Goal: Information Seeking & Learning: Learn about a topic

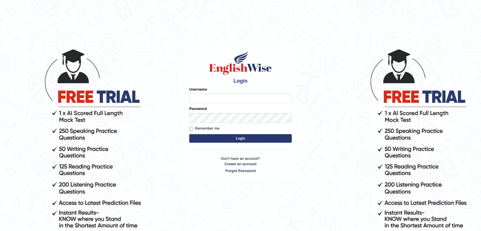
click at [247, 99] on input "Username" at bounding box center [240, 98] width 102 height 10
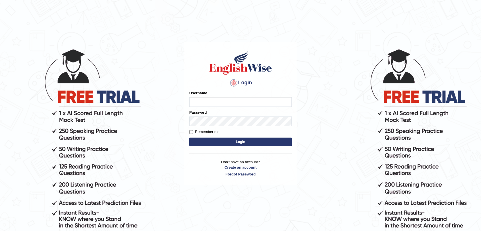
type input "fransikaf"
click at [236, 147] on div "Login Please fix the following errors: Username fransikaf Password Remember me …" at bounding box center [240, 113] width 112 height 143
click at [235, 144] on button "Login" at bounding box center [240, 141] width 102 height 9
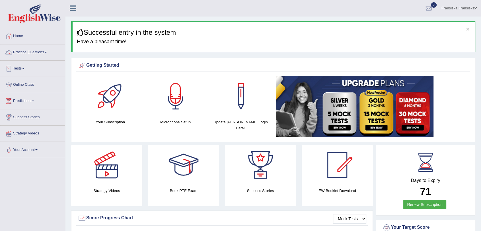
click at [44, 54] on link "Practice Questions" at bounding box center [32, 51] width 65 height 14
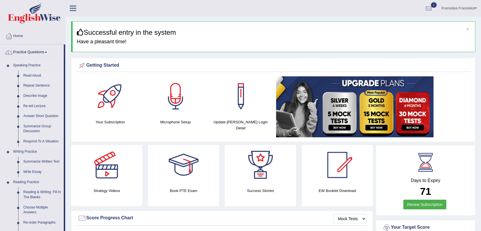
click at [39, 75] on link "Read Aloud" at bounding box center [42, 76] width 43 height 10
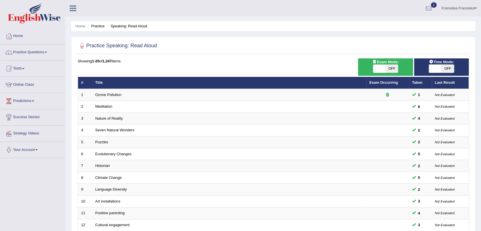
click at [379, 67] on span at bounding box center [379, 69] width 13 height 8
checkbox input "true"
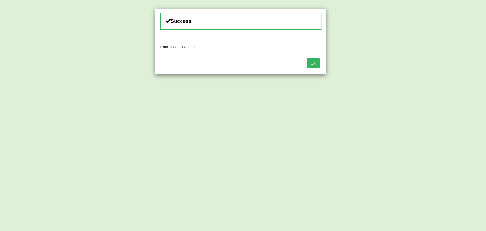
click at [316, 64] on button "OK" at bounding box center [313, 63] width 13 height 10
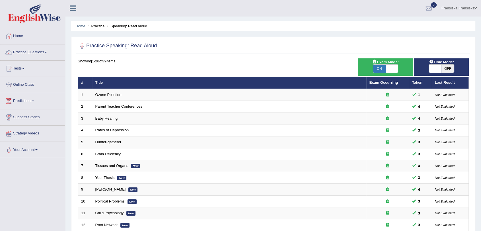
click at [445, 71] on span "OFF" at bounding box center [447, 69] width 13 height 8
checkbox input "true"
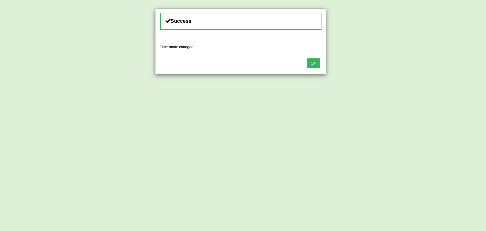
click at [312, 61] on button "OK" at bounding box center [313, 63] width 13 height 10
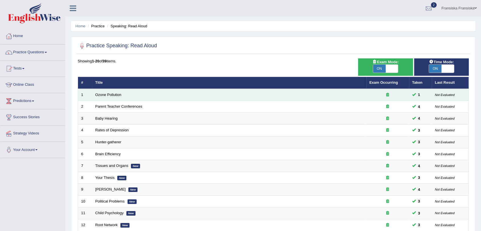
click at [116, 98] on td "Ozone Pollution" at bounding box center [229, 95] width 274 height 12
click at [117, 93] on link "Ozone Pollution" at bounding box center [108, 94] width 26 height 4
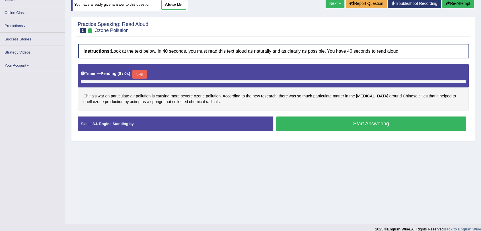
scroll to position [68, 0]
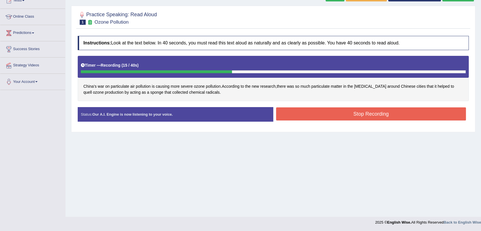
click at [355, 114] on button "Stop Recording" at bounding box center [371, 113] width 190 height 13
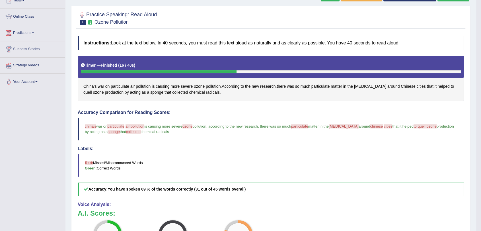
click at [316, 170] on blockquote "Red: Missed/Mispronounced Words Green: Correct Words" at bounding box center [271, 165] width 386 height 23
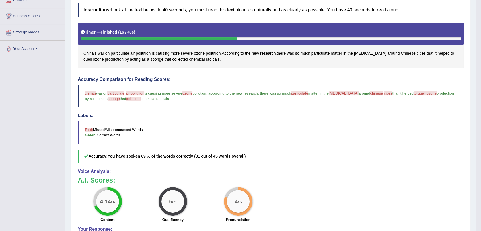
scroll to position [35, 0]
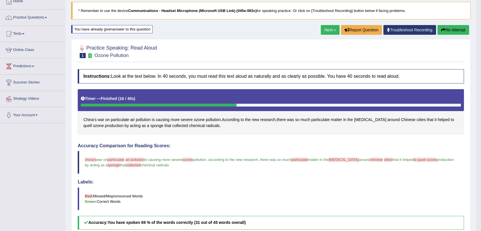
click at [326, 32] on link "Next »" at bounding box center [330, 30] width 19 height 10
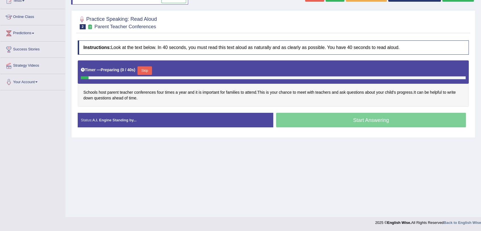
scroll to position [68, 0]
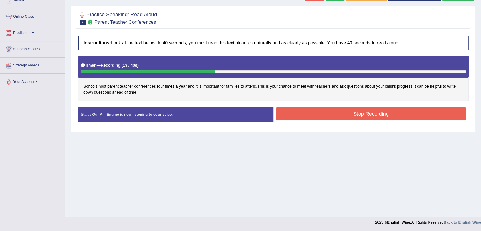
click at [378, 108] on button "Stop Recording" at bounding box center [371, 113] width 190 height 13
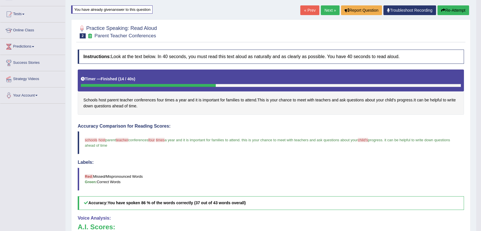
scroll to position [0, 0]
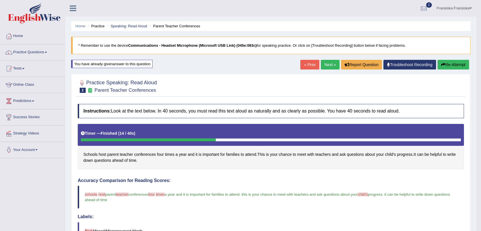
click at [329, 66] on link "Next »" at bounding box center [330, 65] width 19 height 10
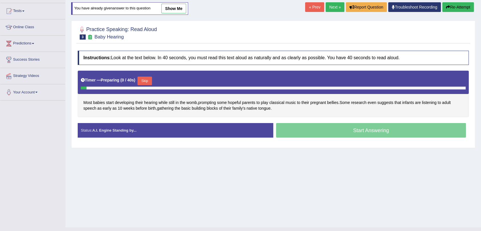
scroll to position [68, 0]
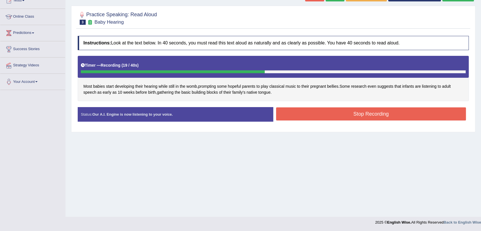
click at [330, 116] on button "Stop Recording" at bounding box center [371, 113] width 190 height 13
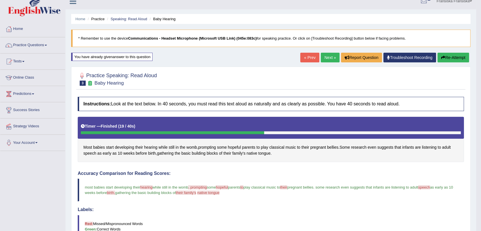
scroll to position [3, 0]
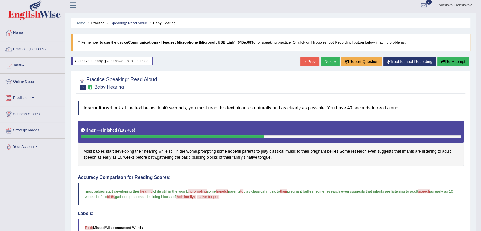
click at [331, 63] on link "Next »" at bounding box center [330, 62] width 19 height 10
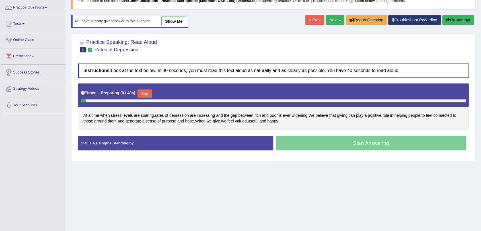
scroll to position [68, 0]
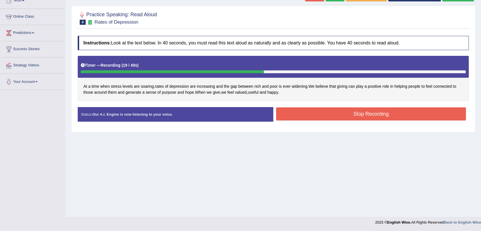
click at [305, 114] on button "Stop Recording" at bounding box center [371, 113] width 190 height 13
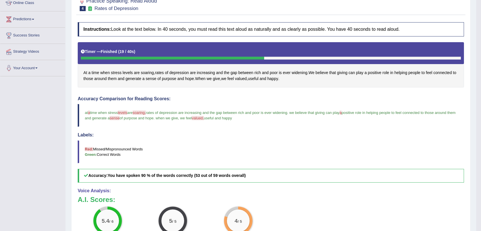
scroll to position [35, 0]
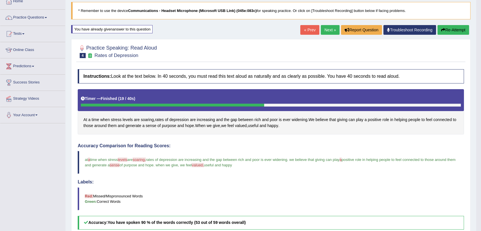
click at [326, 31] on link "Next »" at bounding box center [330, 30] width 19 height 10
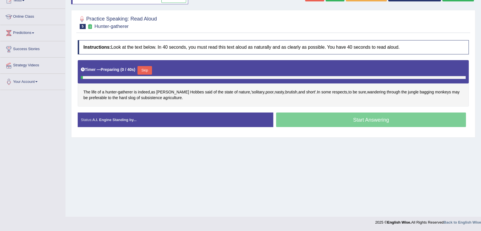
scroll to position [68, 0]
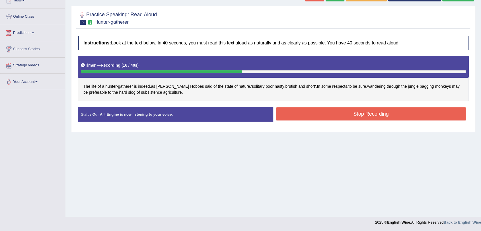
click at [395, 110] on button "Stop Recording" at bounding box center [371, 113] width 190 height 13
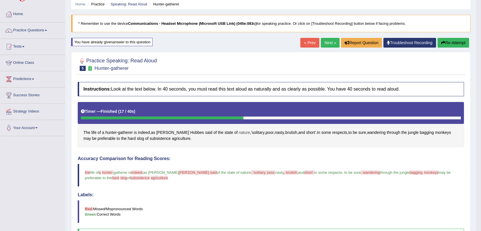
scroll to position [0, 0]
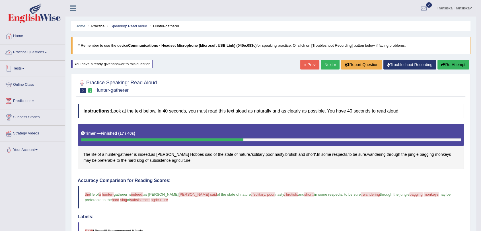
click at [26, 51] on link "Practice Questions" at bounding box center [32, 51] width 65 height 14
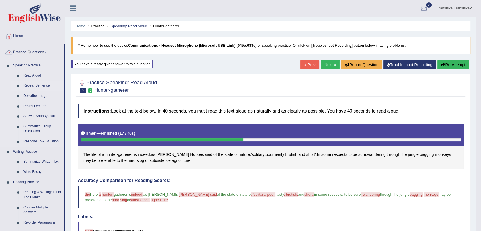
click at [31, 84] on link "Repeat Sentence" at bounding box center [42, 86] width 43 height 10
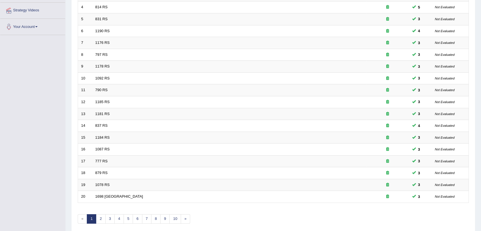
scroll to position [145, 0]
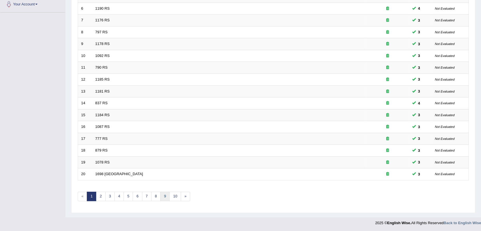
click at [168, 196] on link "9" at bounding box center [164, 195] width 9 height 9
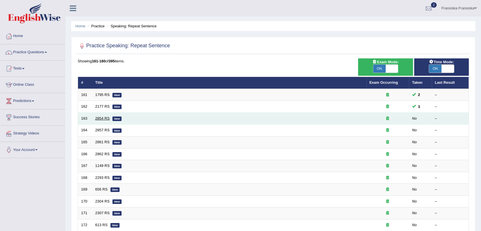
click at [100, 119] on link "2854 RS" at bounding box center [102, 118] width 15 height 4
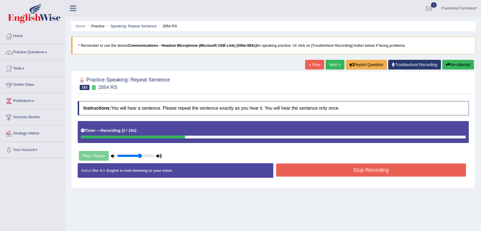
click at [331, 174] on button "Stop Recording" at bounding box center [371, 169] width 190 height 13
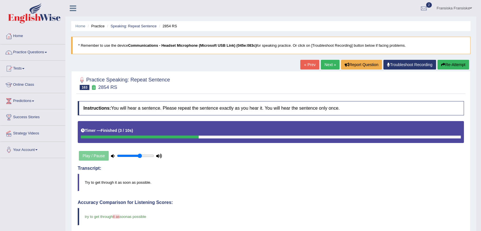
click at [333, 69] on link "Next »" at bounding box center [330, 65] width 19 height 10
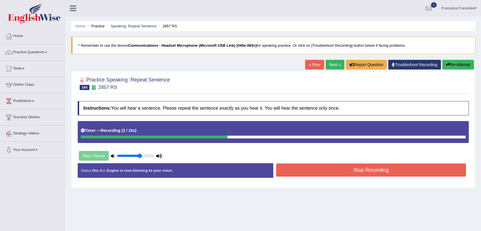
click at [362, 171] on button "Stop Recording" at bounding box center [371, 169] width 190 height 13
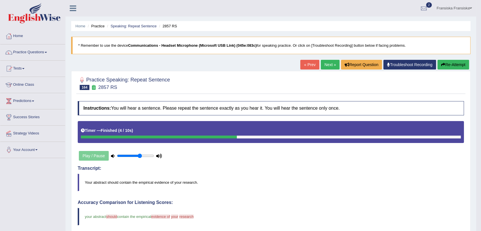
click at [331, 60] on link "Next »" at bounding box center [330, 65] width 19 height 10
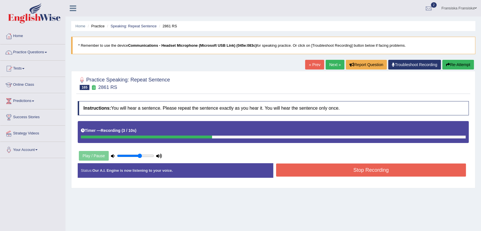
click at [352, 170] on button "Stop Recording" at bounding box center [371, 169] width 190 height 13
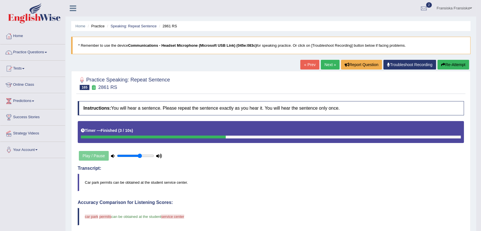
click at [328, 61] on link "Next »" at bounding box center [330, 65] width 19 height 10
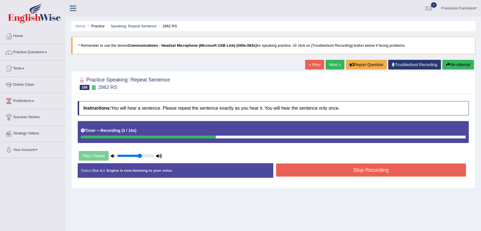
click at [352, 169] on button "Stop Recording" at bounding box center [371, 169] width 190 height 13
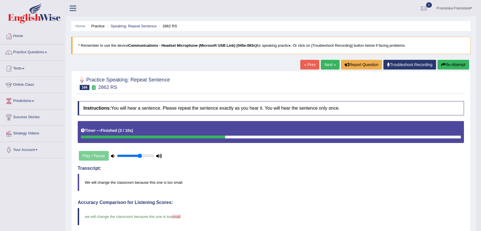
click at [333, 64] on link "Next »" at bounding box center [330, 65] width 19 height 10
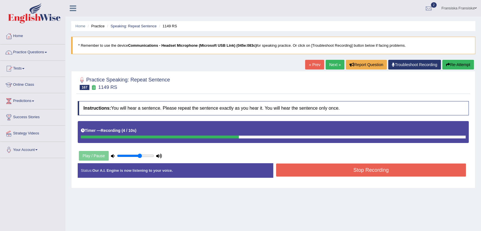
click at [360, 173] on button "Stop Recording" at bounding box center [371, 169] width 190 height 13
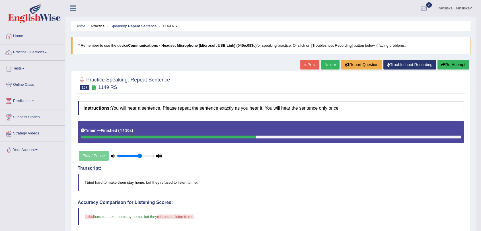
click at [324, 63] on link "Next »" at bounding box center [330, 65] width 19 height 10
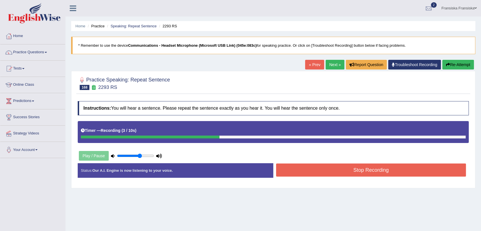
click at [406, 176] on button "Stop Recording" at bounding box center [371, 169] width 190 height 13
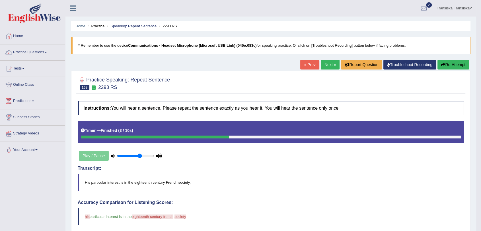
click at [322, 63] on link "Next »" at bounding box center [330, 65] width 19 height 10
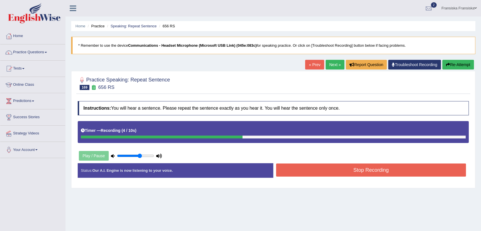
click at [360, 169] on button "Stop Recording" at bounding box center [371, 169] width 190 height 13
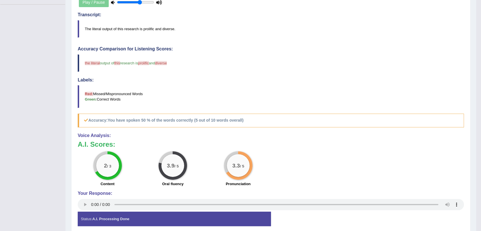
scroll to position [158, 0]
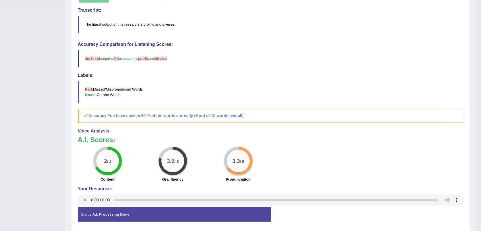
click at [82, 205] on div "Your Response:" at bounding box center [271, 196] width 386 height 21
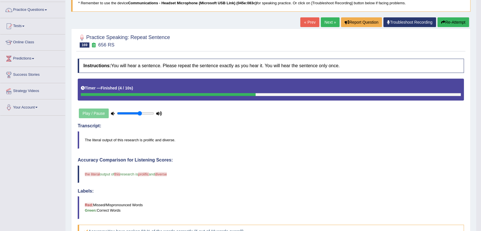
scroll to position [32, 0]
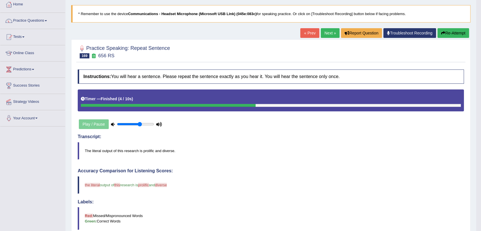
click at [332, 36] on link "Next »" at bounding box center [330, 33] width 19 height 10
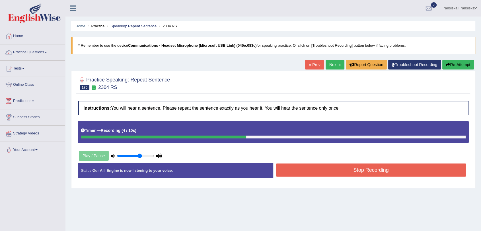
click at [382, 171] on button "Stop Recording" at bounding box center [371, 169] width 190 height 13
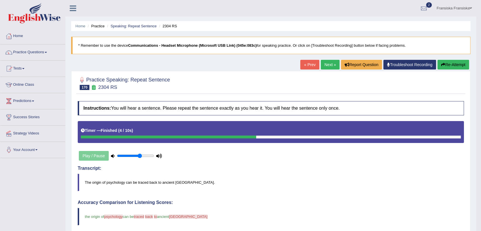
click at [323, 64] on link "Next »" at bounding box center [330, 65] width 19 height 10
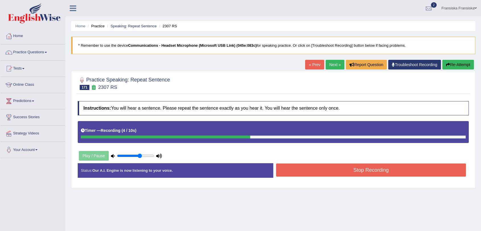
click at [367, 166] on button "Stop Recording" at bounding box center [371, 169] width 190 height 13
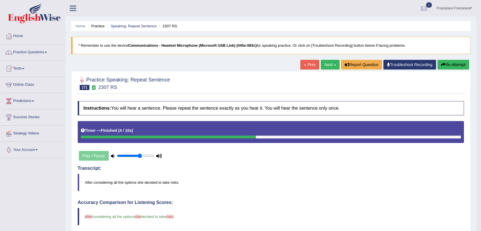
click at [327, 63] on link "Next »" at bounding box center [330, 65] width 19 height 10
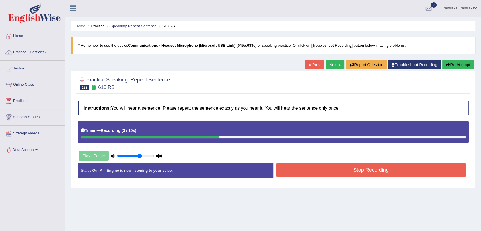
click at [363, 172] on button "Stop Recording" at bounding box center [371, 169] width 190 height 13
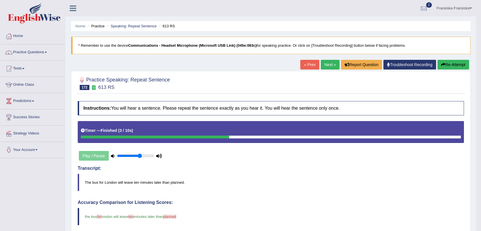
click at [321, 65] on link "Next »" at bounding box center [330, 65] width 19 height 10
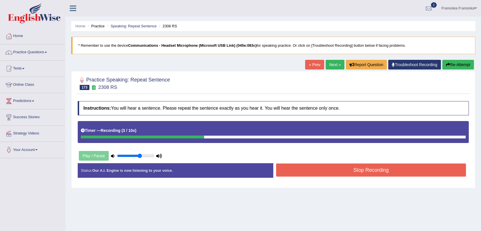
click at [377, 167] on button "Stop Recording" at bounding box center [371, 169] width 190 height 13
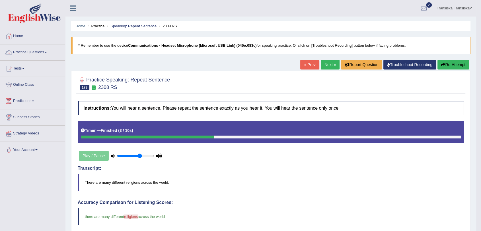
click at [46, 55] on link "Practice Questions" at bounding box center [32, 51] width 65 height 14
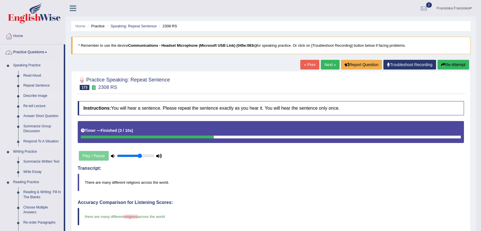
click at [43, 95] on link "Describe Image" at bounding box center [42, 96] width 43 height 10
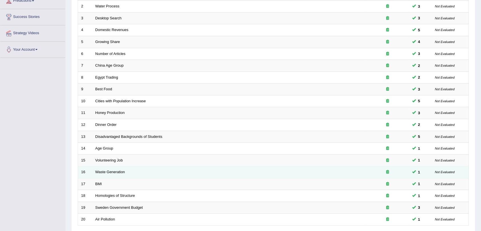
scroll to position [145, 0]
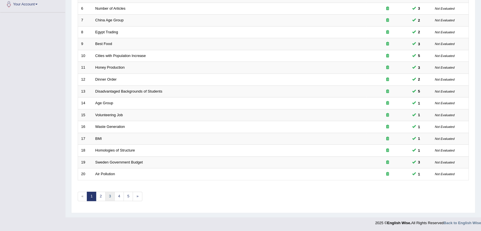
drag, startPoint x: 109, startPoint y: 193, endPoint x: 108, endPoint y: 187, distance: 6.5
click at [108, 193] on link "3" at bounding box center [109, 195] width 9 height 9
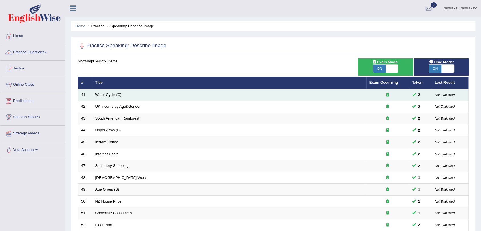
click at [108, 92] on td "Water Cycle (C)" at bounding box center [229, 95] width 274 height 12
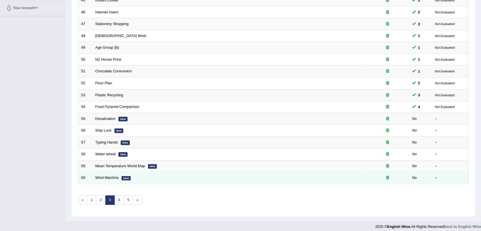
scroll to position [145, 0]
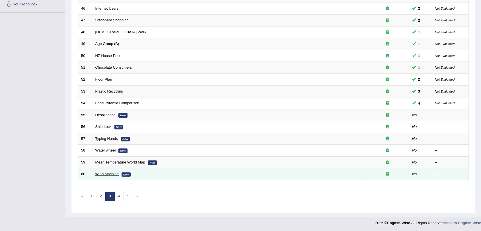
click at [108, 172] on link "Wind Machine" at bounding box center [106, 174] width 23 height 4
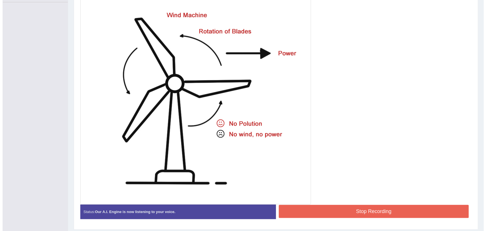
scroll to position [173, 0]
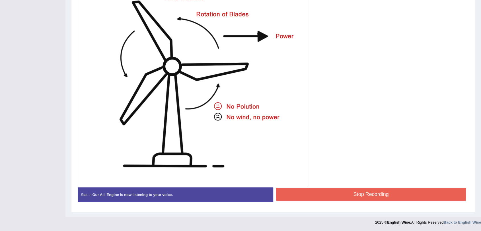
click at [375, 198] on button "Stop Recording" at bounding box center [371, 193] width 190 height 13
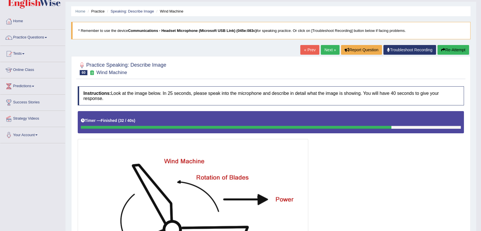
scroll to position [14, 0]
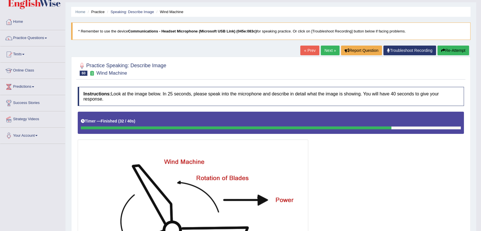
click at [329, 55] on div "« Prev Next » Report Question Troubleshoot Recording Re-Attempt" at bounding box center [385, 51] width 170 height 11
click at [329, 53] on link "Next »" at bounding box center [330, 51] width 19 height 10
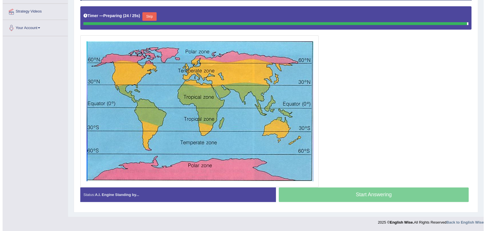
scroll to position [116, 0]
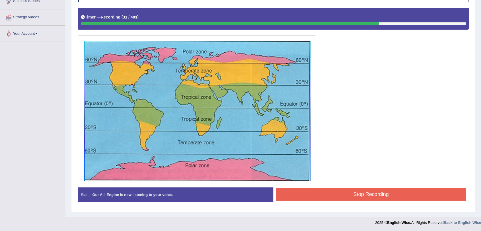
click at [391, 193] on button "Stop Recording" at bounding box center [371, 193] width 190 height 13
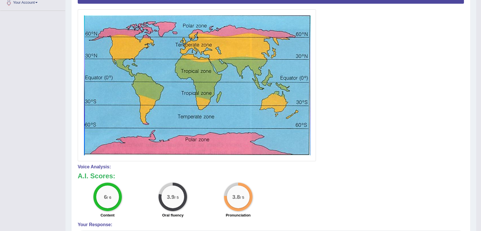
scroll to position [0, 0]
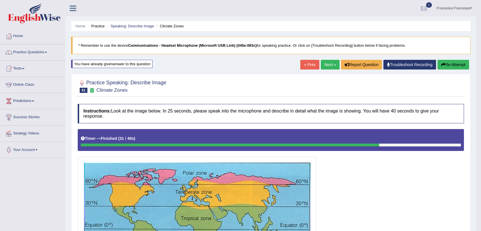
click at [333, 67] on link "Next »" at bounding box center [330, 65] width 19 height 10
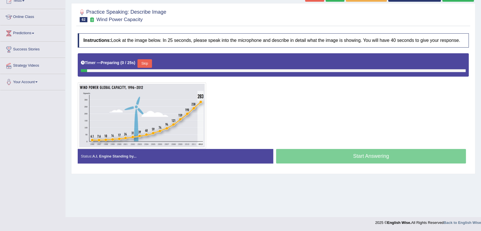
scroll to position [68, 0]
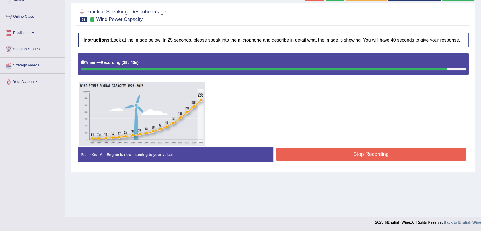
click at [354, 156] on button "Stop Recording" at bounding box center [371, 153] width 190 height 13
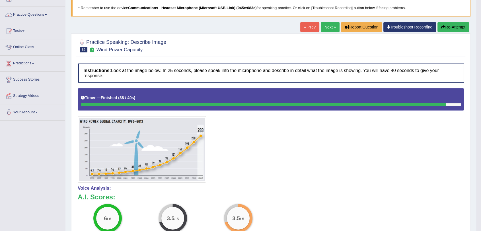
scroll to position [0, 0]
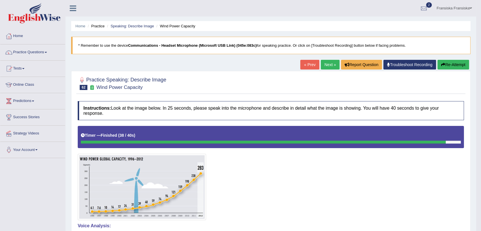
click at [331, 64] on link "Next »" at bounding box center [330, 65] width 19 height 10
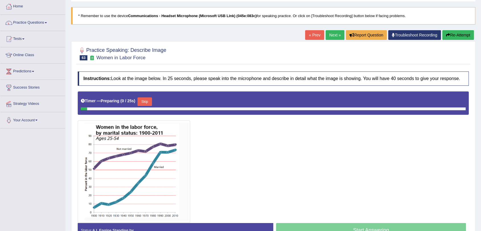
scroll to position [68, 0]
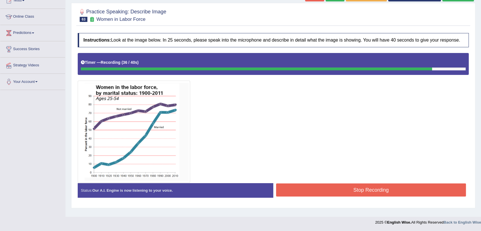
click at [321, 189] on button "Stop Recording" at bounding box center [371, 189] width 190 height 13
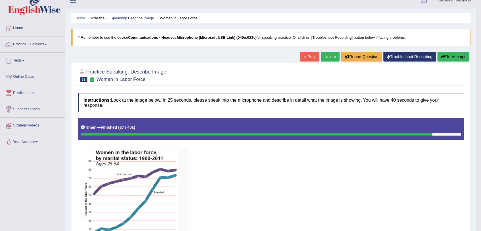
scroll to position [0, 0]
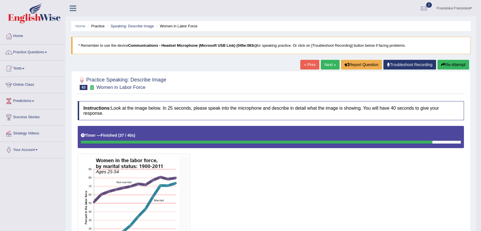
click at [328, 67] on link "Next »" at bounding box center [330, 65] width 19 height 10
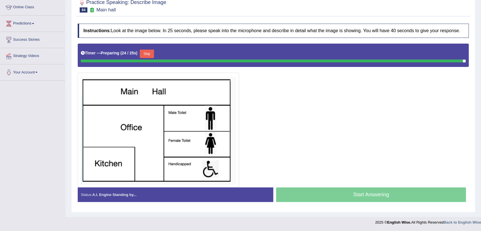
scroll to position [76, 0]
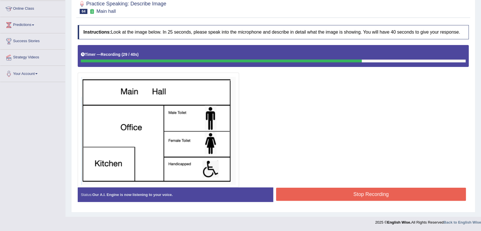
click at [348, 189] on button "Stop Recording" at bounding box center [371, 193] width 190 height 13
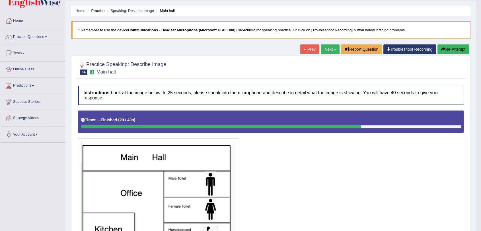
scroll to position [13, 0]
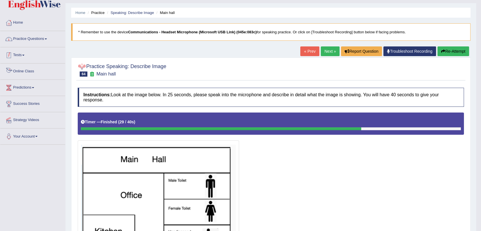
click at [27, 40] on link "Practice Questions" at bounding box center [32, 38] width 65 height 14
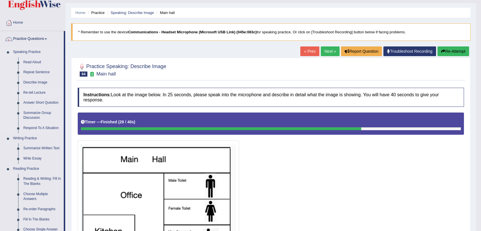
click at [42, 91] on link "Re-tell Lecture" at bounding box center [42, 93] width 43 height 10
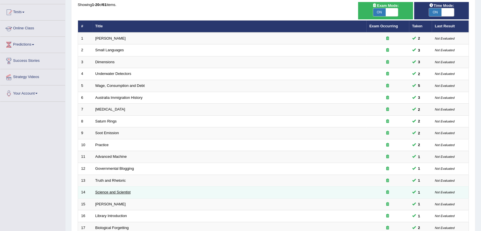
scroll to position [126, 0]
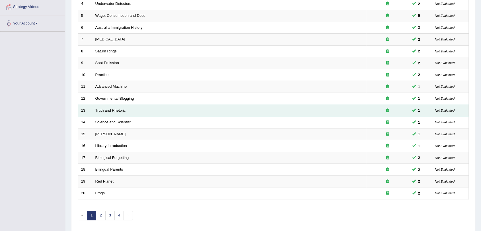
click at [96, 109] on link "Truth and Rhetoric" at bounding box center [110, 110] width 30 height 4
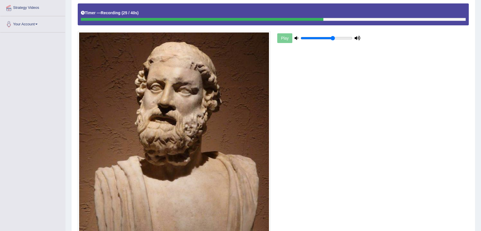
scroll to position [189, 0]
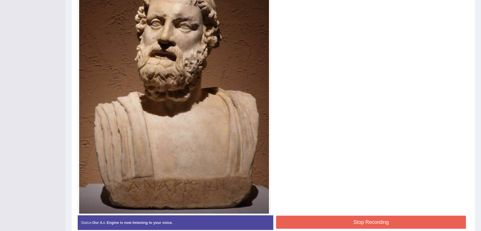
click at [360, 224] on button "Stop Recording" at bounding box center [371, 221] width 190 height 13
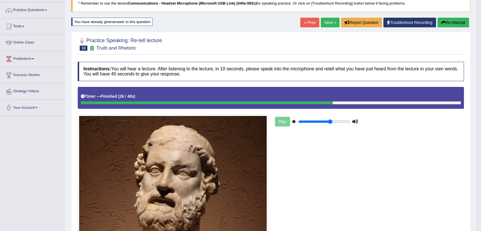
scroll to position [0, 0]
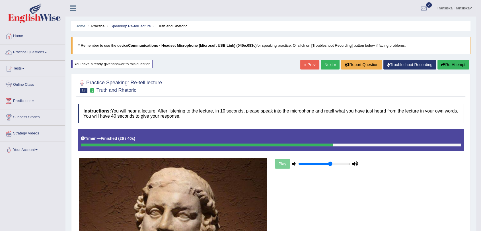
click at [323, 62] on link "Next »" at bounding box center [330, 65] width 19 height 10
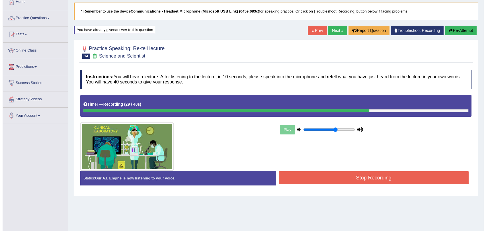
scroll to position [68, 0]
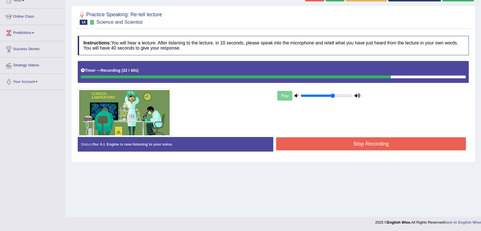
click at [374, 146] on button "Stop Recording" at bounding box center [371, 143] width 190 height 13
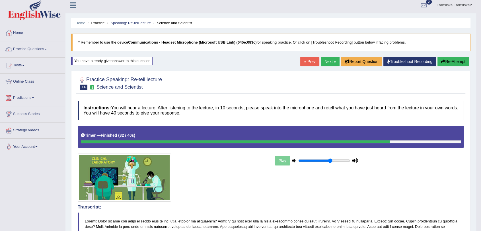
scroll to position [0, 0]
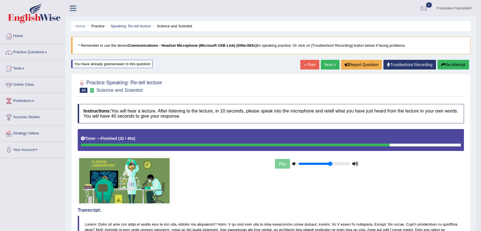
click at [325, 63] on link "Next »" at bounding box center [330, 65] width 19 height 10
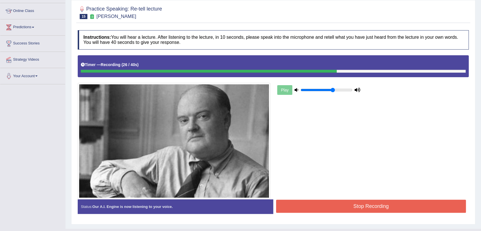
scroll to position [86, 0]
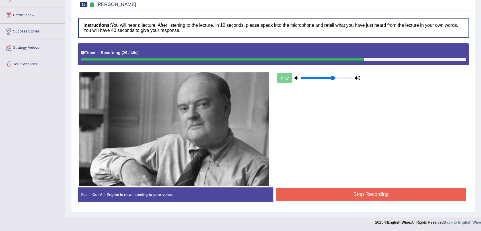
click at [414, 196] on button "Stop Recording" at bounding box center [371, 193] width 190 height 13
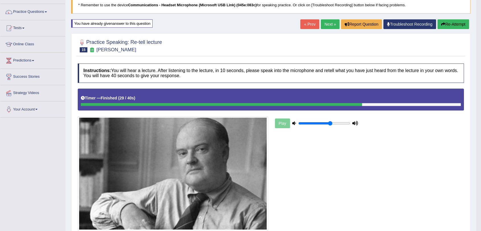
scroll to position [0, 0]
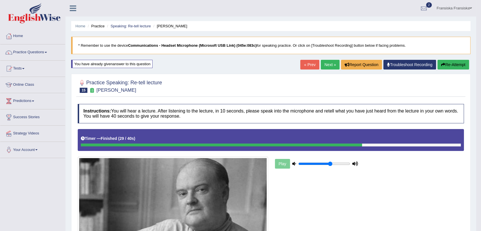
click at [327, 67] on link "Next »" at bounding box center [330, 65] width 19 height 10
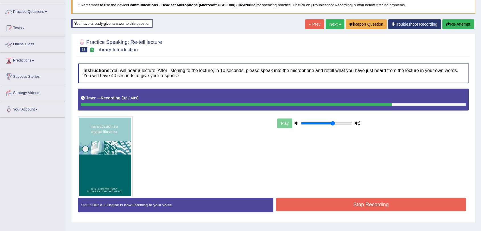
scroll to position [68, 0]
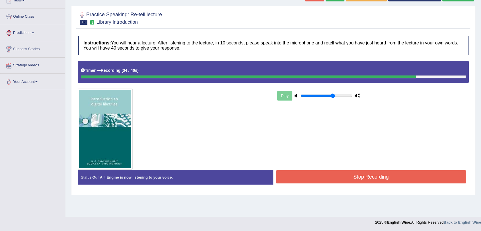
drag, startPoint x: 379, startPoint y: 179, endPoint x: 378, endPoint y: 182, distance: 3.0
click at [378, 182] on button "Stop Recording" at bounding box center [371, 176] width 190 height 13
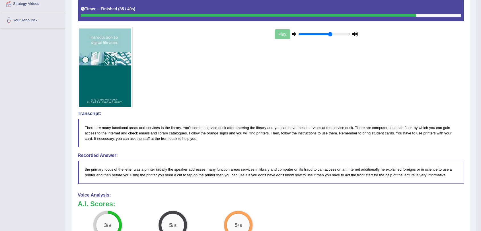
scroll to position [26, 0]
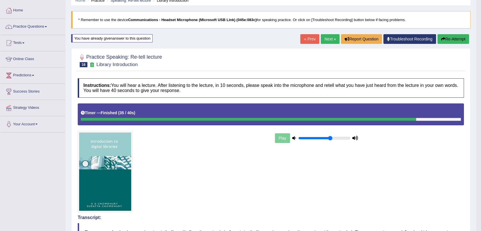
click at [329, 40] on link "Next »" at bounding box center [330, 39] width 19 height 10
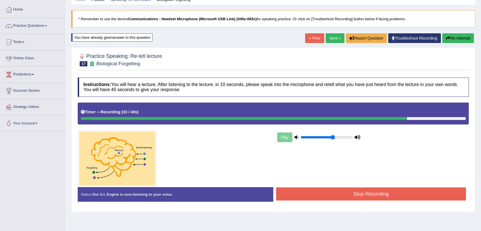
scroll to position [68, 0]
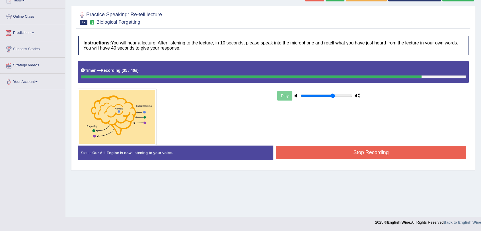
click at [369, 152] on button "Stop Recording" at bounding box center [371, 152] width 190 height 13
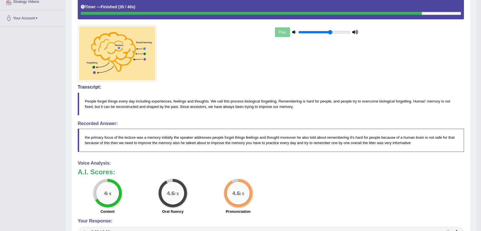
scroll to position [59, 0]
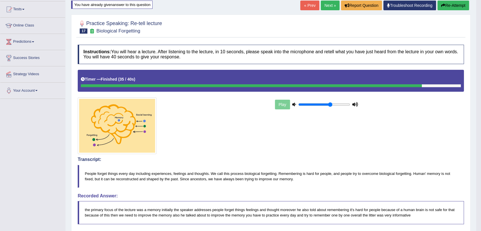
click at [331, 7] on link "Next »" at bounding box center [330, 6] width 19 height 10
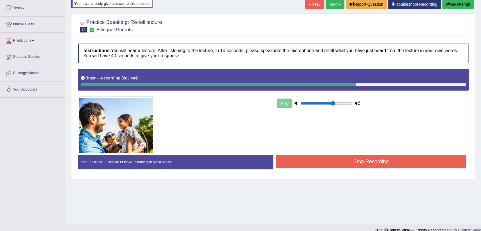
scroll to position [68, 0]
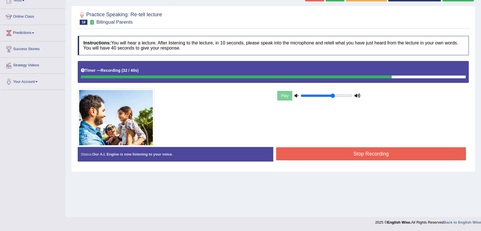
click at [375, 155] on button "Stop Recording" at bounding box center [371, 153] width 190 height 13
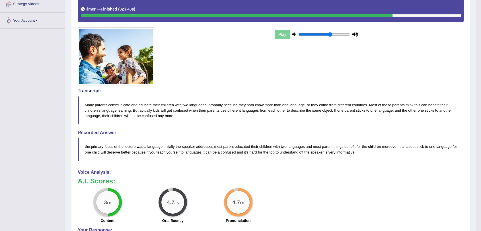
scroll to position [0, 0]
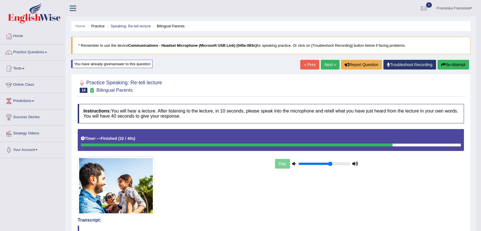
click at [325, 66] on link "Next »" at bounding box center [330, 65] width 19 height 10
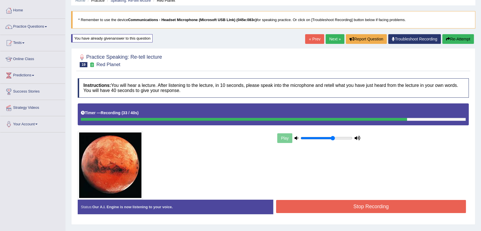
scroll to position [68, 0]
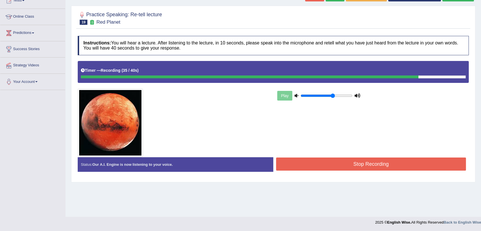
click at [383, 164] on button "Stop Recording" at bounding box center [371, 163] width 190 height 13
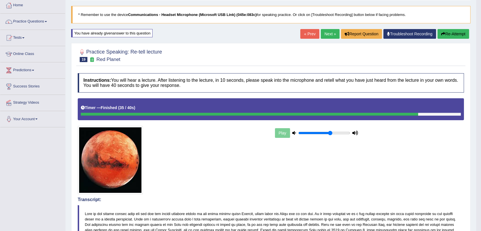
scroll to position [0, 0]
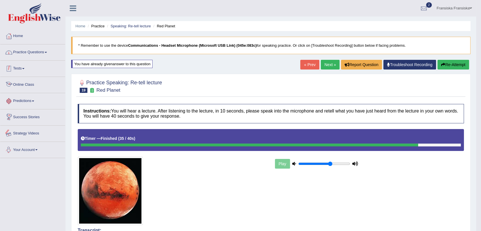
click at [42, 51] on link "Practice Questions" at bounding box center [32, 51] width 65 height 14
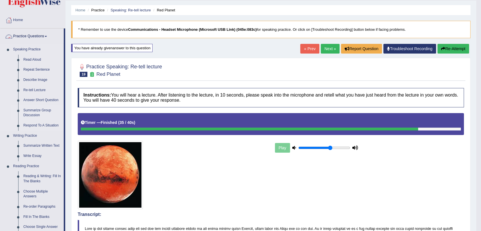
scroll to position [32, 0]
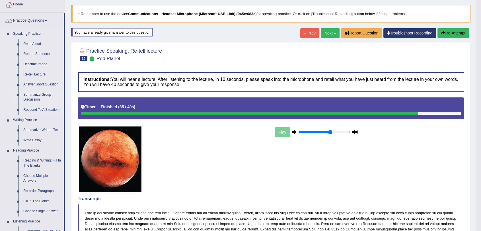
click at [43, 92] on link "Summarize Group Discussion" at bounding box center [42, 97] width 43 height 15
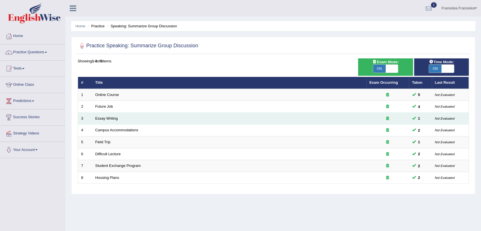
click at [105, 120] on td "Essay Writing" at bounding box center [229, 118] width 274 height 12
click at [105, 118] on link "Essay Writing" at bounding box center [106, 118] width 22 height 4
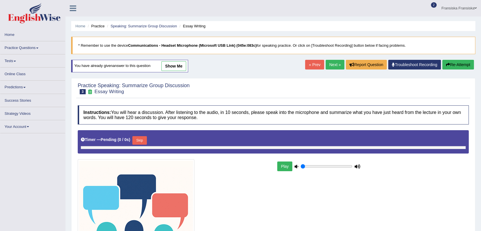
type input "0.65"
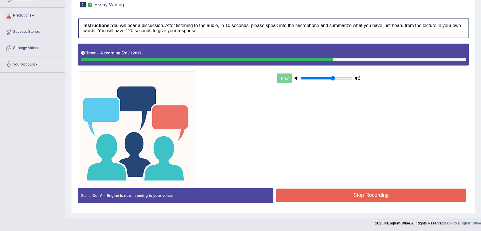
scroll to position [86, 0]
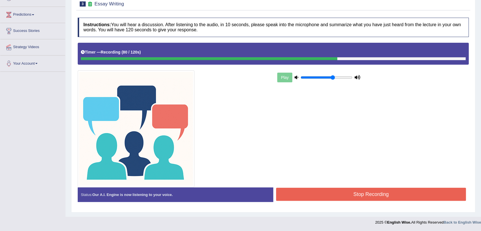
click at [382, 190] on button "Stop Recording" at bounding box center [371, 193] width 190 height 13
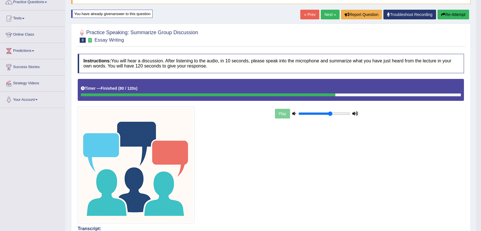
scroll to position [0, 0]
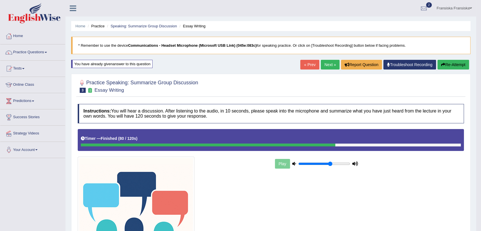
click at [324, 62] on link "Next »" at bounding box center [330, 65] width 19 height 10
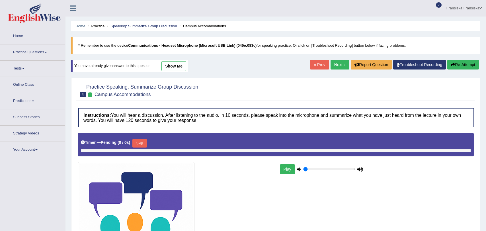
type input "0.65"
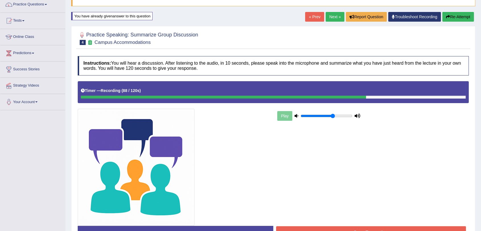
scroll to position [86, 0]
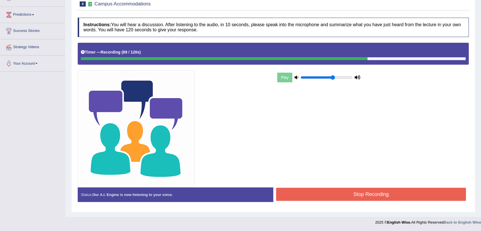
click at [383, 189] on button "Stop Recording" at bounding box center [371, 193] width 190 height 13
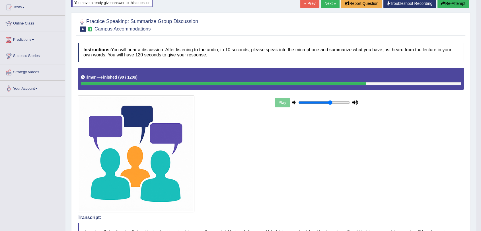
scroll to position [0, 0]
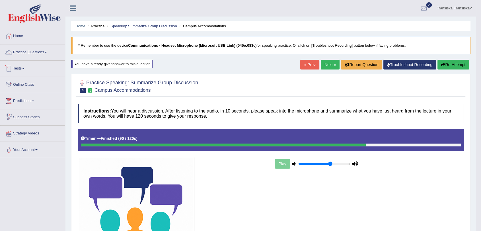
click at [39, 57] on link "Practice Questions" at bounding box center [32, 51] width 65 height 14
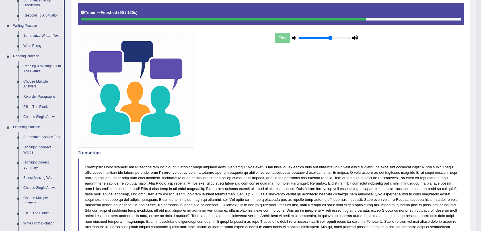
scroll to position [126, 0]
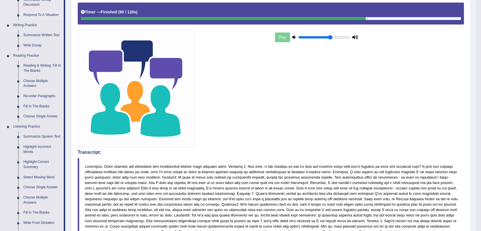
click at [48, 15] on link "Respond To A Situation" at bounding box center [42, 15] width 43 height 10
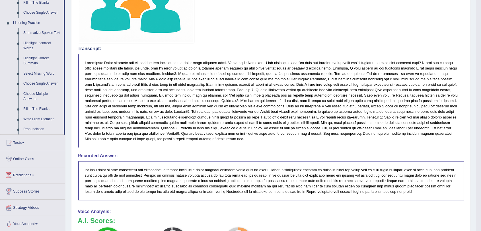
scroll to position [364, 0]
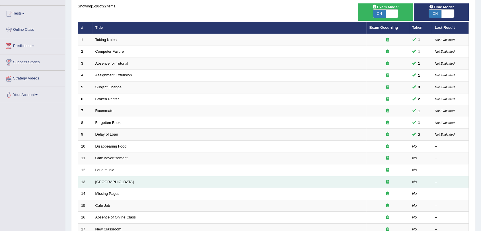
scroll to position [63, 0]
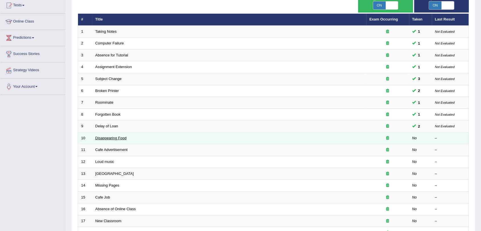
click at [113, 136] on link "Disappearing Food" at bounding box center [110, 138] width 31 height 4
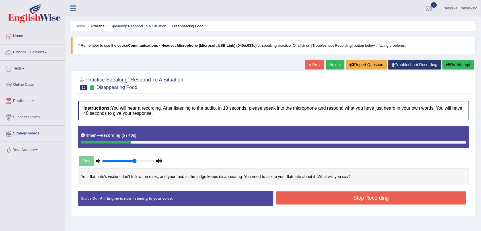
click at [460, 60] on div "Home Practice Speaking: Respond To A Situation Disappearing Food * Remember to …" at bounding box center [272, 142] width 415 height 284
click at [461, 61] on button "Re-Attempt" at bounding box center [458, 65] width 32 height 10
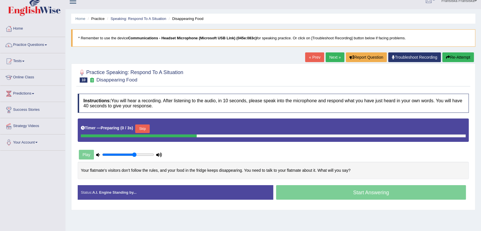
scroll to position [63, 0]
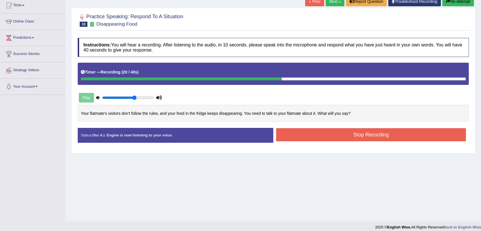
click at [370, 138] on button "Stop Recording" at bounding box center [371, 134] width 190 height 13
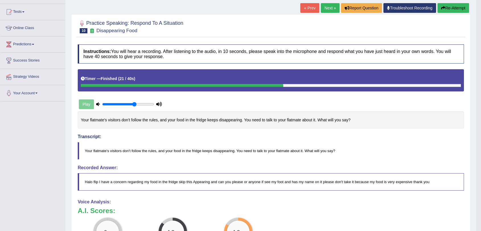
scroll to position [36, 0]
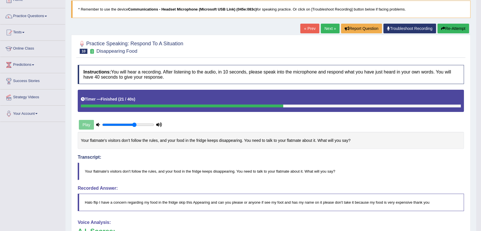
click at [449, 32] on button "Re-Attempt" at bounding box center [453, 29] width 32 height 10
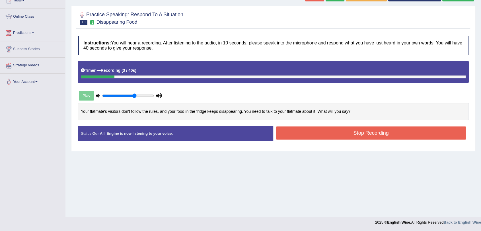
click at [326, 134] on button "Stop Recording" at bounding box center [371, 132] width 190 height 13
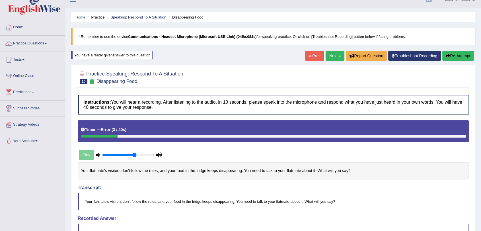
scroll to position [5, 0]
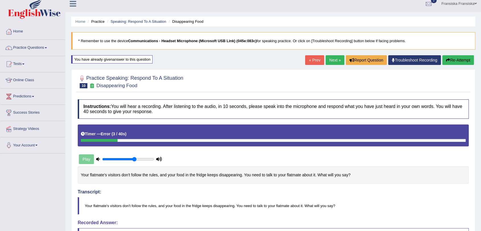
click at [453, 58] on button "Re-Attempt" at bounding box center [458, 60] width 32 height 10
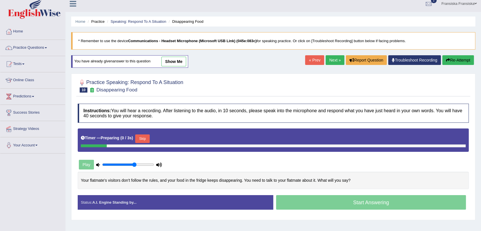
scroll to position [5, 0]
click at [146, 143] on div "Skip" at bounding box center [142, 139] width 14 height 10
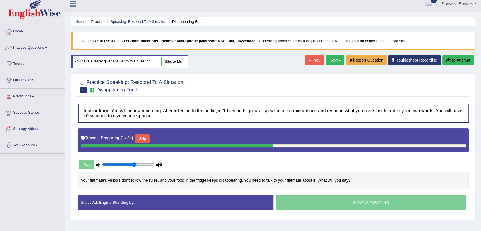
click at [146, 139] on button "Skip" at bounding box center [142, 138] width 14 height 9
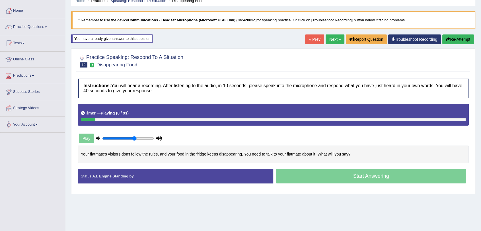
scroll to position [36, 0]
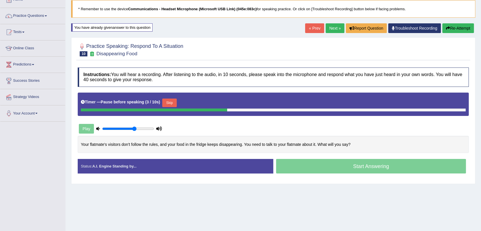
click at [164, 101] on button "Skip" at bounding box center [169, 102] width 14 height 9
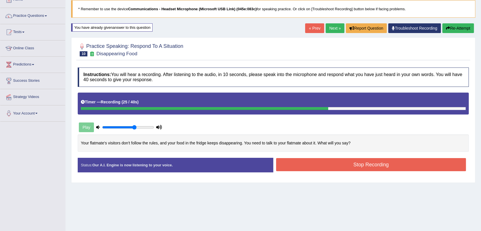
click at [364, 160] on button "Stop Recording" at bounding box center [371, 164] width 190 height 13
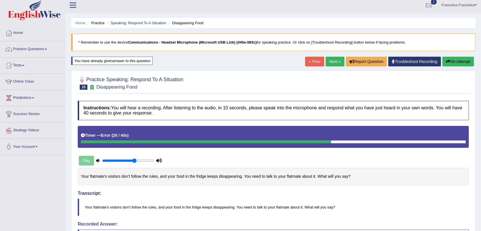
scroll to position [2, 0]
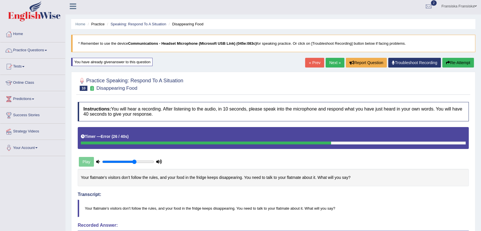
click at [455, 64] on button "Re-Attempt" at bounding box center [458, 63] width 32 height 10
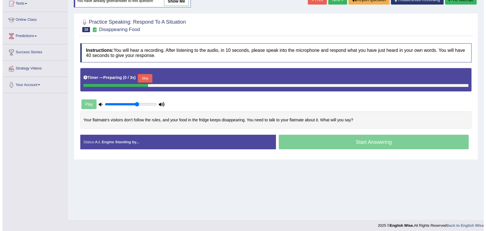
scroll to position [65, 0]
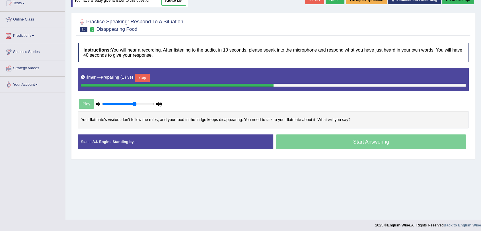
click at [148, 76] on button "Skip" at bounding box center [142, 78] width 14 height 9
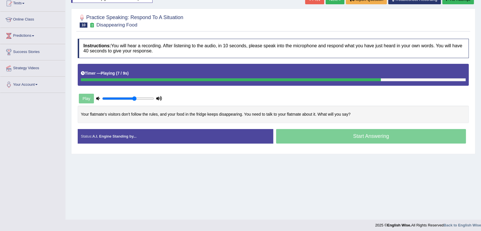
click at [355, 164] on div "Home Practice Speaking: Respond To A Situation Disappearing Food * Remember to …" at bounding box center [272, 77] width 415 height 284
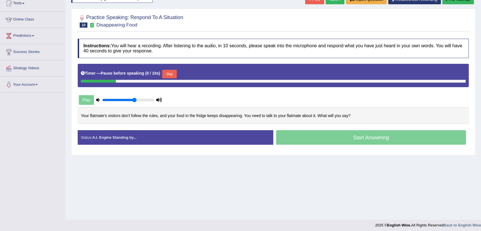
click at [166, 74] on button "Skip" at bounding box center [169, 74] width 14 height 9
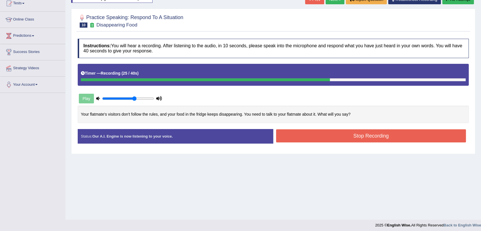
click at [330, 139] on button "Stop Recording" at bounding box center [371, 135] width 190 height 13
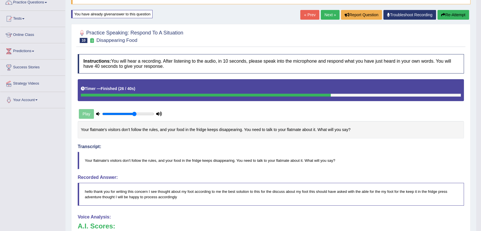
scroll to position [34, 0]
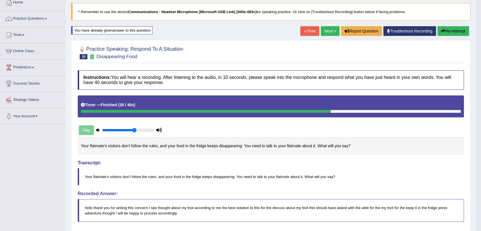
click at [332, 33] on link "Next »" at bounding box center [330, 31] width 19 height 10
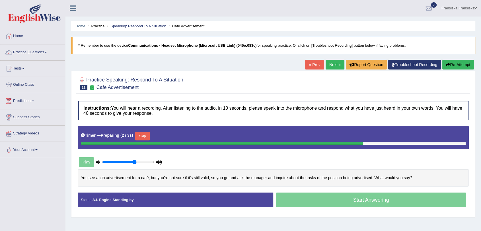
click at [147, 134] on button "Skip" at bounding box center [142, 136] width 14 height 9
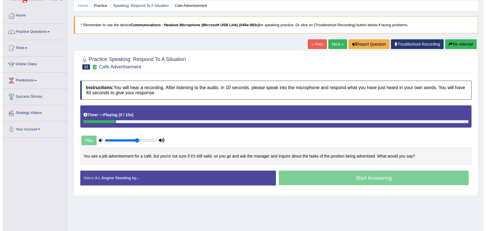
scroll to position [32, 0]
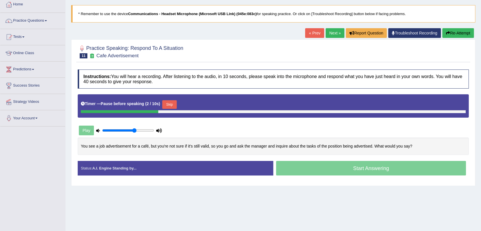
click at [174, 104] on button "Skip" at bounding box center [169, 104] width 14 height 9
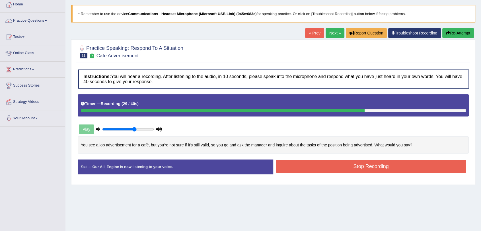
click at [325, 171] on button "Stop Recording" at bounding box center [371, 166] width 190 height 13
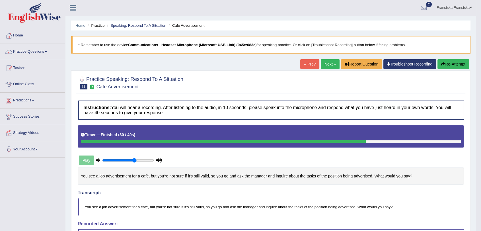
scroll to position [0, 0]
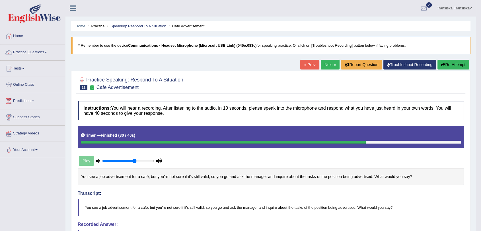
click at [305, 61] on link "« Prev" at bounding box center [309, 65] width 19 height 10
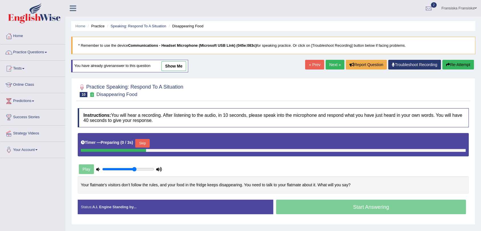
click at [305, 63] on link "« Prev" at bounding box center [314, 65] width 19 height 10
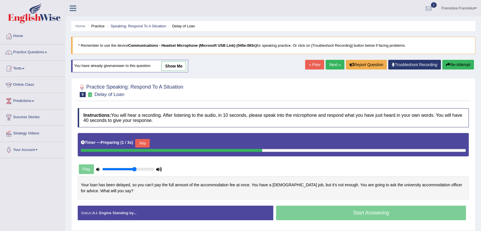
click at [312, 65] on link "« Prev" at bounding box center [314, 65] width 19 height 10
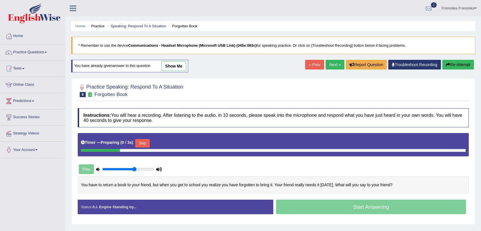
click at [179, 67] on link "show me" at bounding box center [173, 66] width 25 height 10
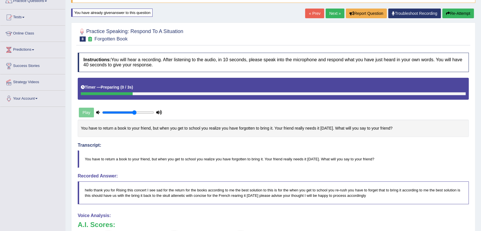
scroll to position [32, 0]
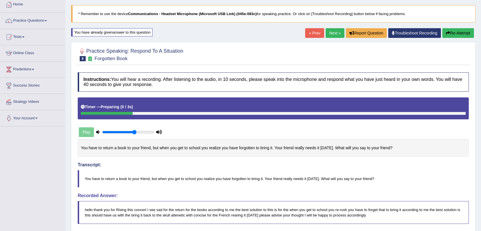
click at [305, 32] on link "« Prev" at bounding box center [314, 33] width 19 height 10
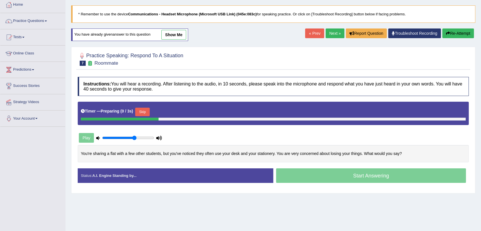
scroll to position [32, 0]
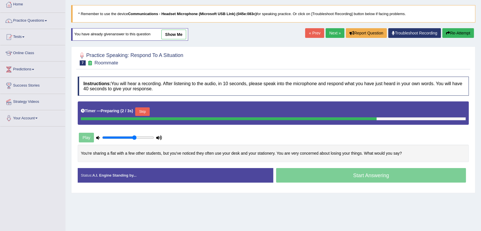
click at [180, 31] on link "show me" at bounding box center [173, 35] width 25 height 10
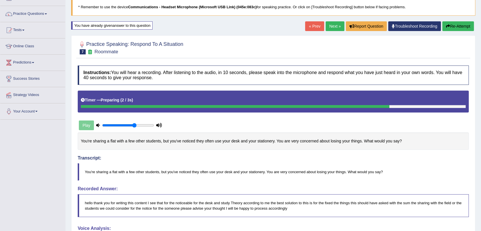
scroll to position [31, 0]
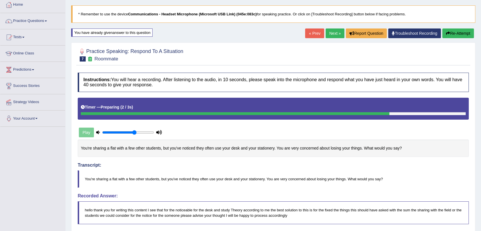
click at [447, 38] on div "« Prev Next » Report Question Troubleshoot Recording Re-Attempt" at bounding box center [390, 33] width 170 height 11
click at [458, 34] on button "Re-Attempt" at bounding box center [458, 33] width 32 height 10
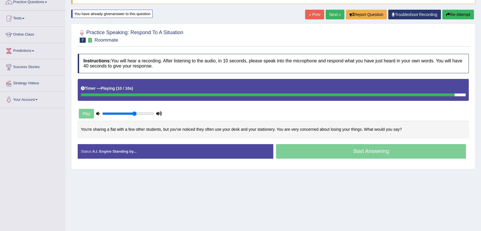
scroll to position [68, 0]
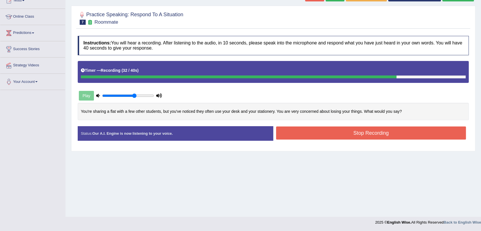
click at [320, 137] on button "Stop Recording" at bounding box center [371, 132] width 190 height 13
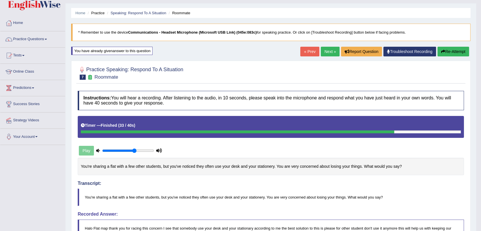
scroll to position [0, 0]
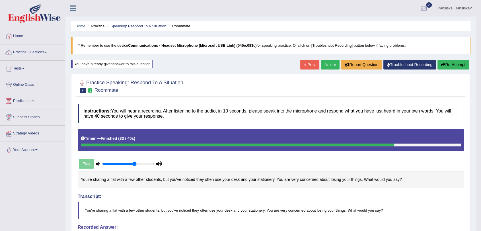
click at [326, 68] on link "Next »" at bounding box center [330, 65] width 19 height 10
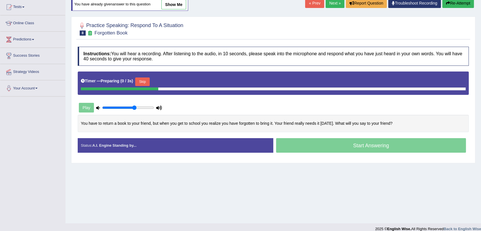
scroll to position [63, 0]
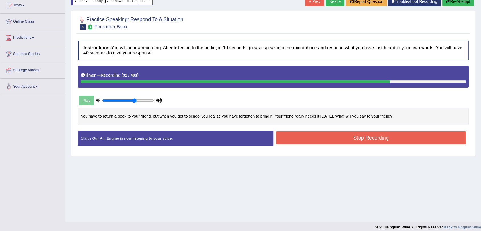
click at [374, 135] on button "Stop Recording" at bounding box center [371, 137] width 190 height 13
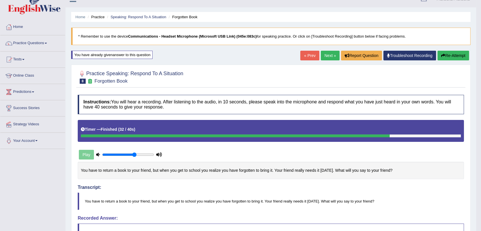
scroll to position [0, 0]
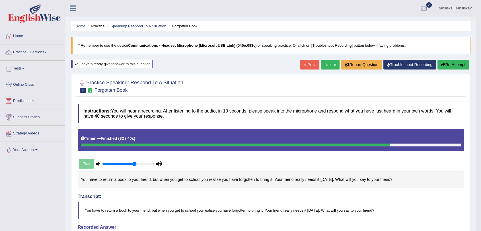
click at [331, 66] on link "Next »" at bounding box center [330, 65] width 19 height 10
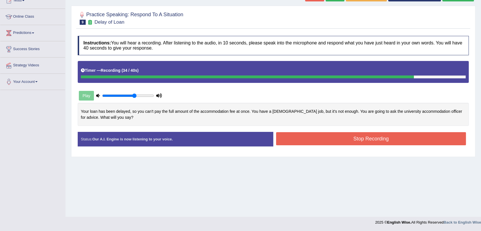
click at [322, 143] on button "Stop Recording" at bounding box center [371, 138] width 190 height 13
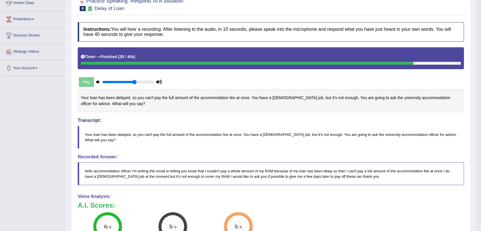
scroll to position [24, 0]
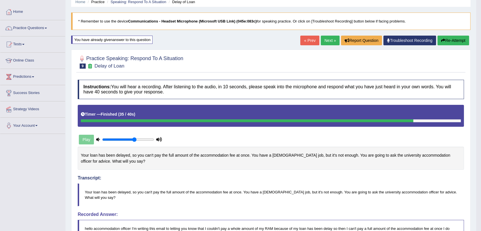
click at [331, 43] on link "Next »" at bounding box center [330, 41] width 19 height 10
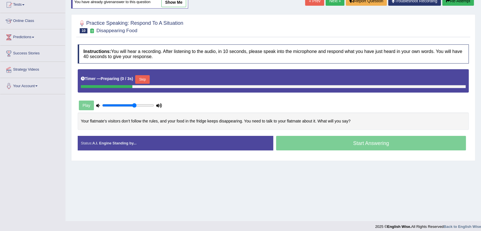
scroll to position [68, 0]
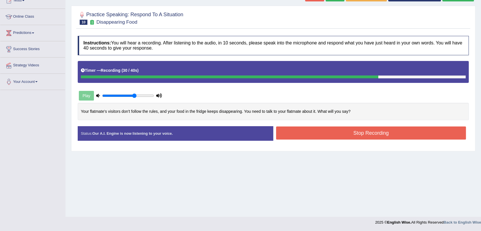
click at [366, 136] on button "Stop Recording" at bounding box center [371, 132] width 190 height 13
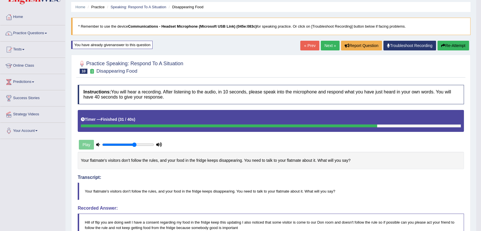
scroll to position [5, 0]
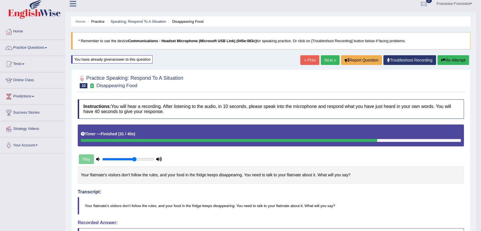
click at [324, 62] on link "Next »" at bounding box center [330, 60] width 19 height 10
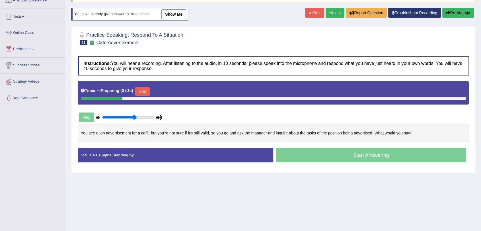
scroll to position [63, 0]
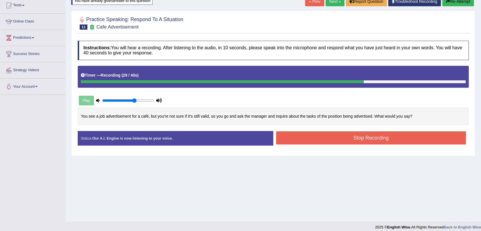
click at [430, 141] on button "Stop Recording" at bounding box center [371, 137] width 190 height 13
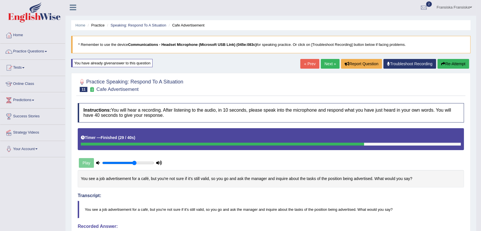
scroll to position [0, 0]
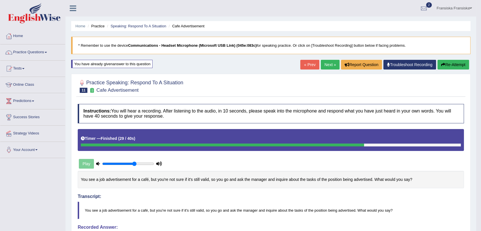
click at [333, 68] on link "Next »" at bounding box center [330, 65] width 19 height 10
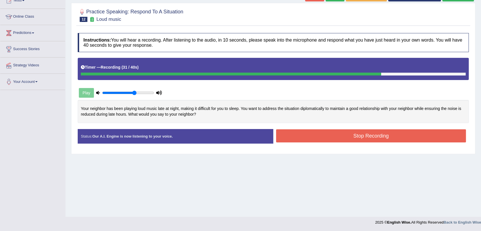
click at [358, 140] on button "Stop Recording" at bounding box center [371, 135] width 190 height 13
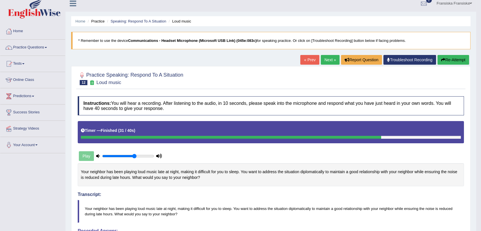
scroll to position [5, 0]
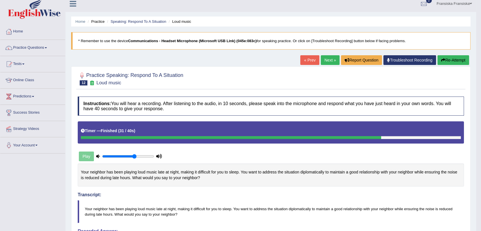
click at [325, 64] on link "Next »" at bounding box center [330, 60] width 19 height 10
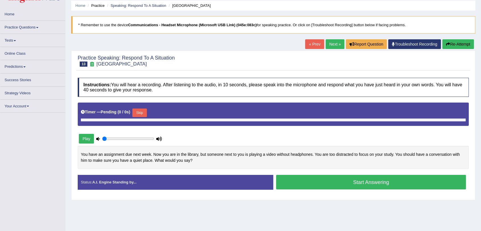
scroll to position [32, 0]
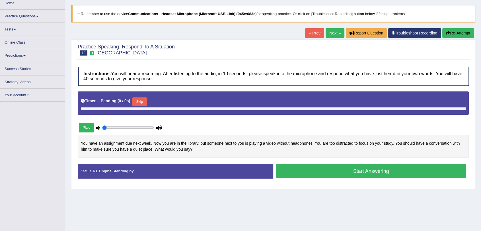
type input "0.65"
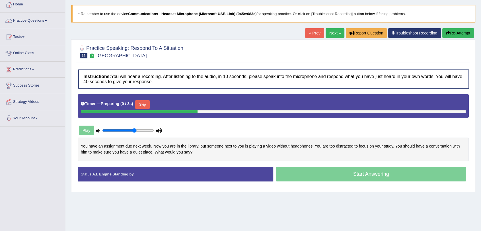
scroll to position [63, 0]
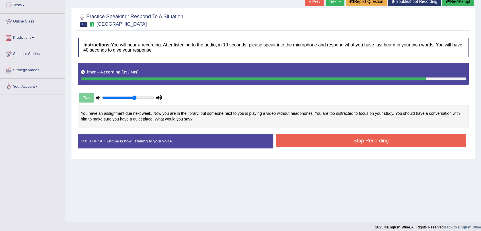
click at [379, 143] on button "Stop Recording" at bounding box center [371, 140] width 190 height 13
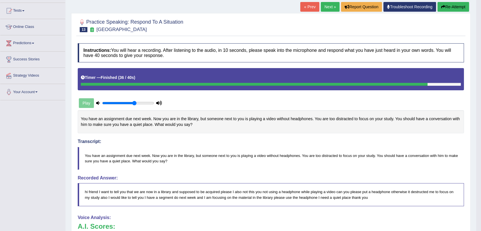
scroll to position [0, 0]
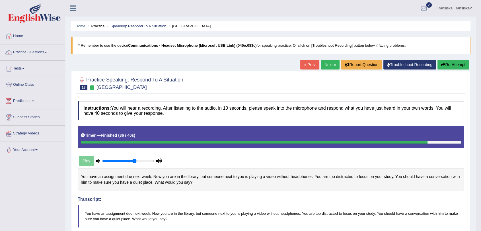
click at [326, 65] on link "Next »" at bounding box center [330, 65] width 19 height 10
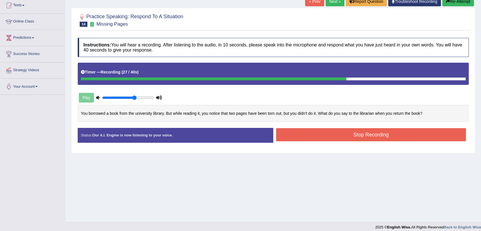
click at [349, 138] on button "Stop Recording" at bounding box center [371, 134] width 190 height 13
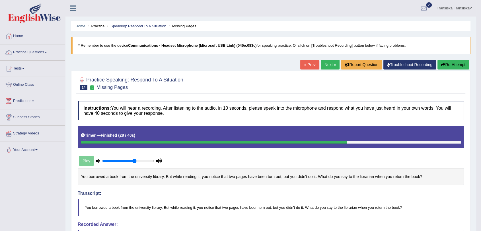
click at [323, 67] on link "Next »" at bounding box center [330, 65] width 19 height 10
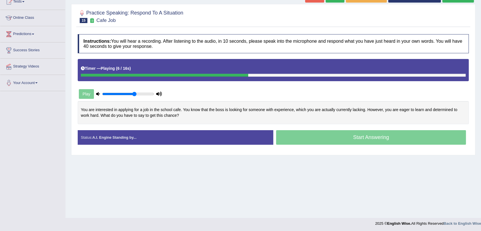
scroll to position [68, 0]
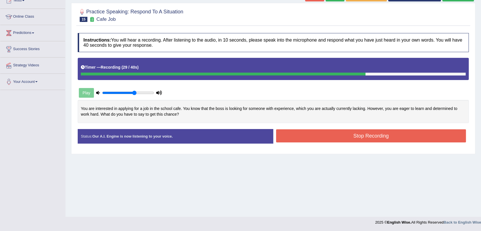
click at [362, 134] on button "Stop Recording" at bounding box center [371, 135] width 190 height 13
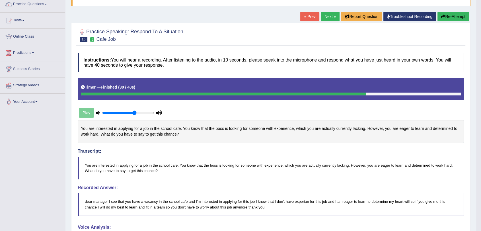
scroll to position [5, 0]
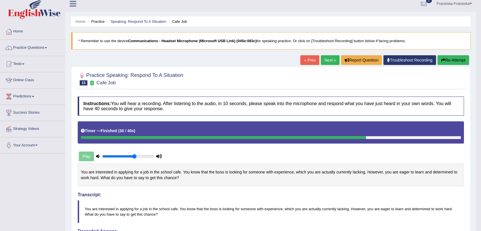
click at [321, 64] on link "Next »" at bounding box center [330, 60] width 19 height 10
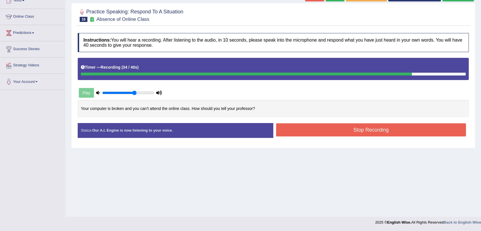
click at [383, 135] on button "Stop Recording" at bounding box center [371, 129] width 190 height 13
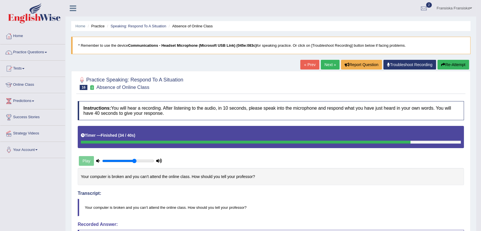
click at [332, 73] on div "Practice Speaking: Respond To A Situation 16 Absence of Online Class Instructio…" at bounding box center [270, 234] width 399 height 327
click at [332, 69] on link "Next »" at bounding box center [330, 65] width 19 height 10
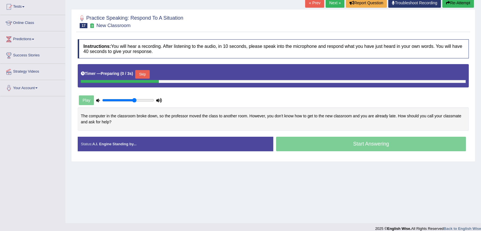
scroll to position [63, 0]
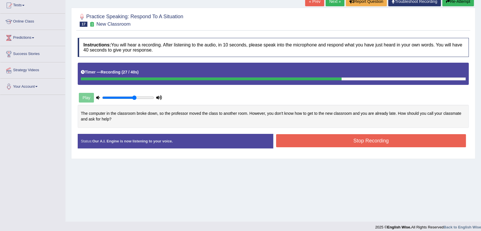
click at [377, 142] on button "Stop Recording" at bounding box center [371, 140] width 190 height 13
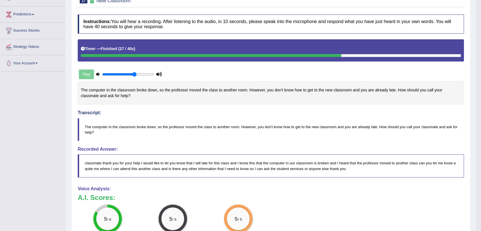
scroll to position [0, 0]
